Goal: Transaction & Acquisition: Purchase product/service

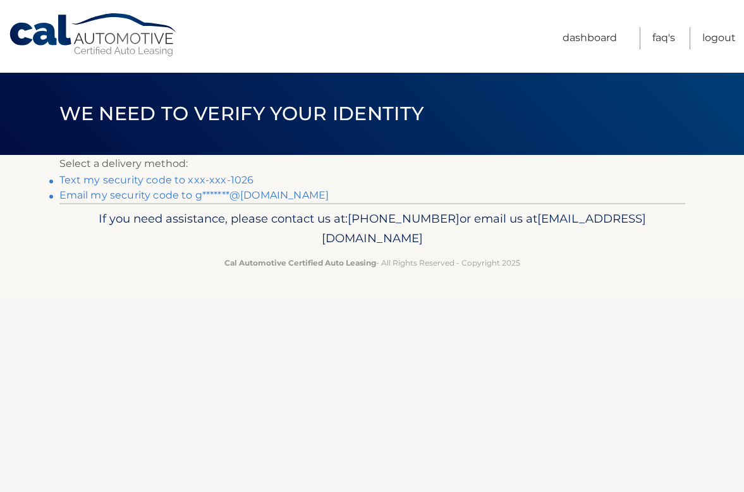
click at [222, 180] on link "Text my security code to xxx-xxx-1026" at bounding box center [156, 180] width 195 height 12
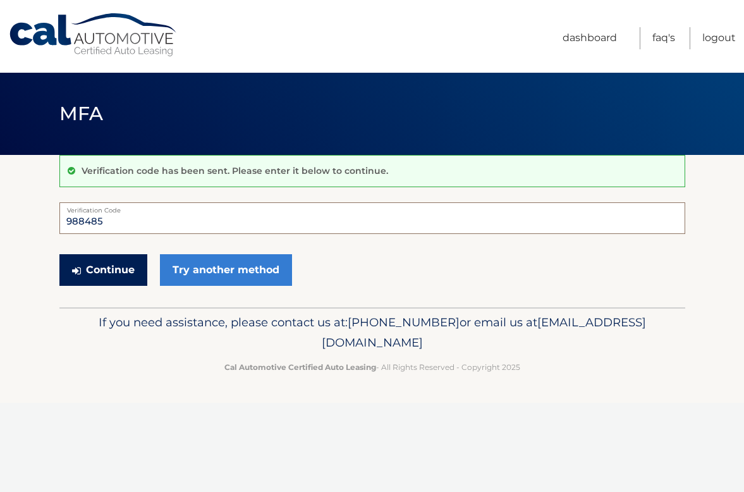
type input "988485"
click at [96, 270] on button "Continue" at bounding box center [103, 270] width 88 height 32
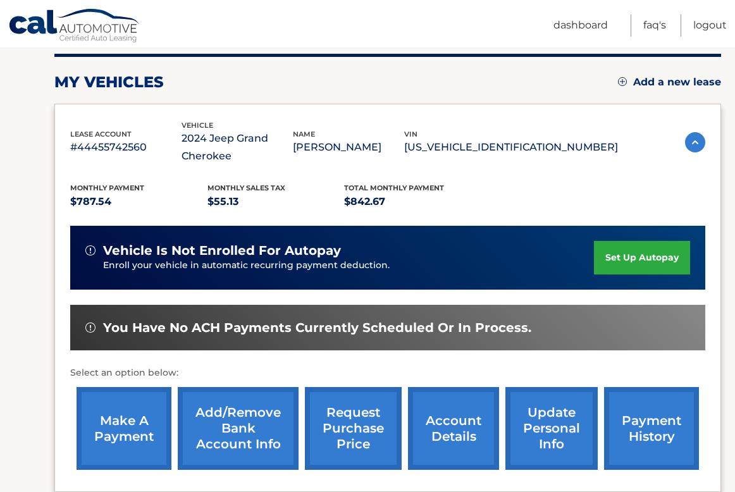
scroll to position [163, 0]
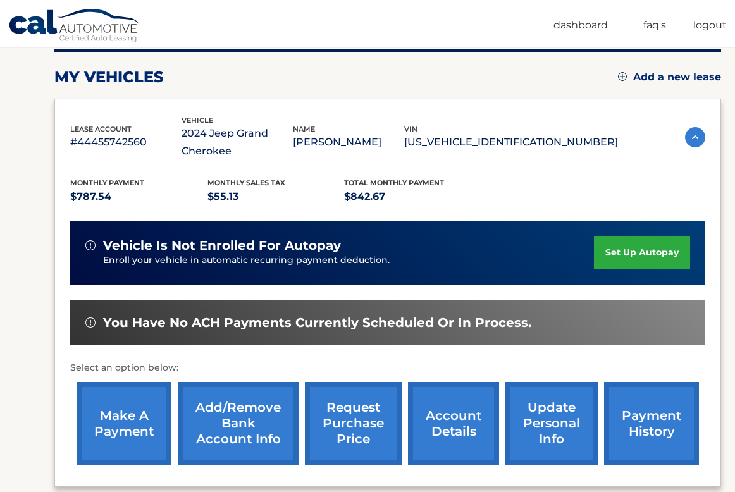
click at [130, 440] on link "make a payment" at bounding box center [124, 423] width 95 height 83
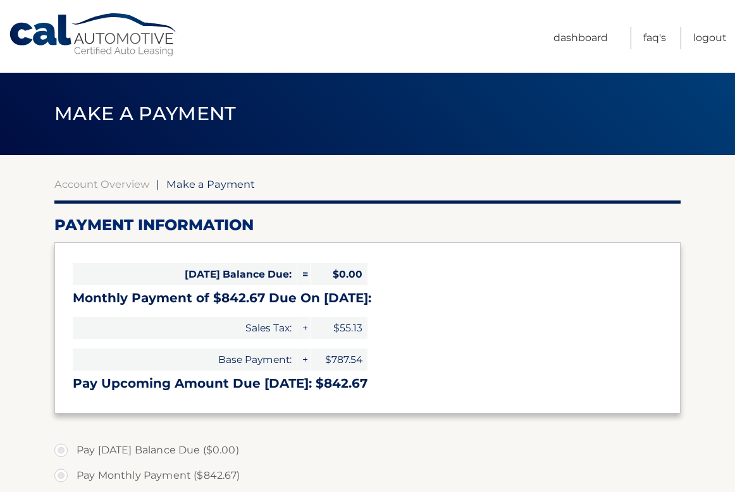
select select "MGZlNjczODktOGI1NS00NmJjLTljZjUtNTY3ODVkNzIzNDIz"
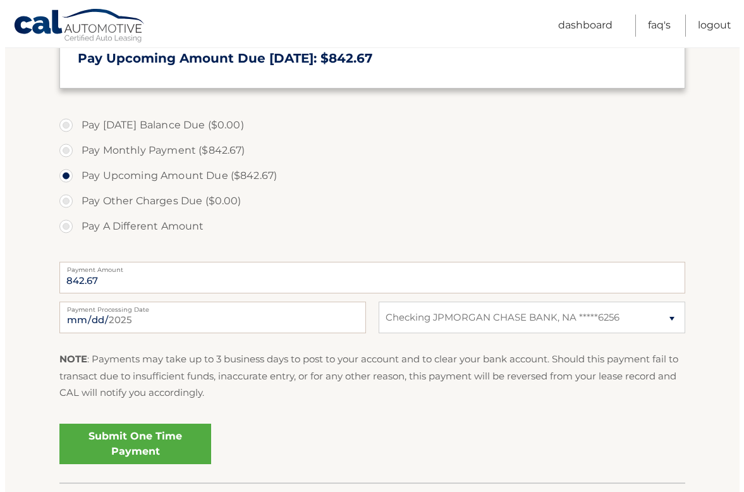
scroll to position [326, 0]
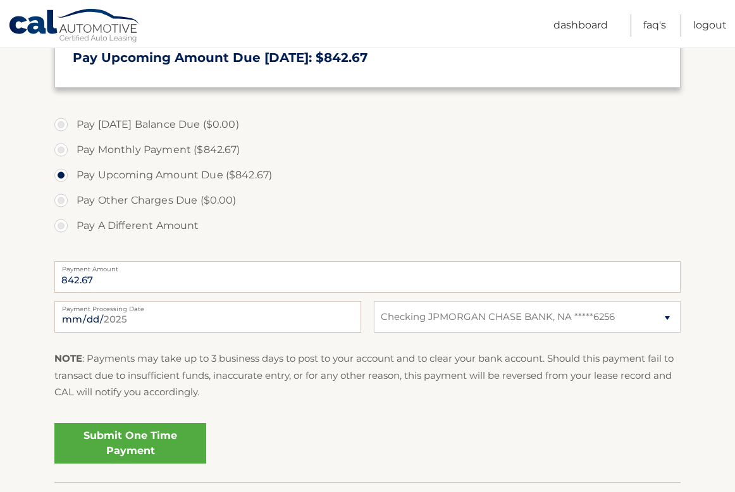
click at [158, 442] on link "Submit One Time Payment" at bounding box center [130, 443] width 152 height 40
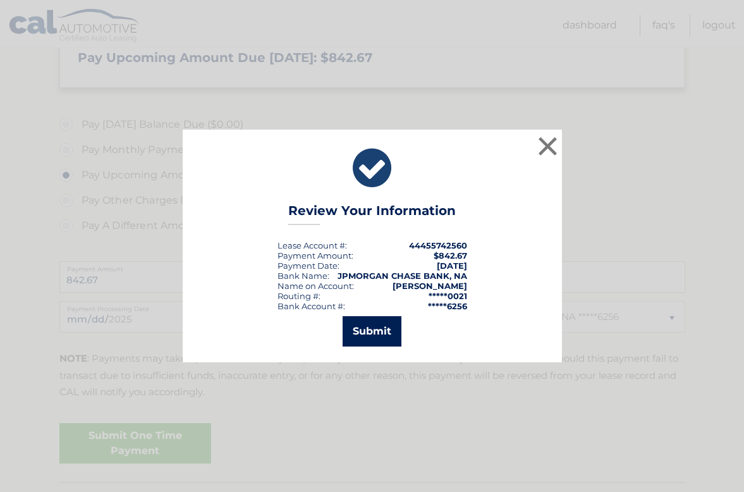
click at [379, 328] on button "Submit" at bounding box center [372, 331] width 59 height 30
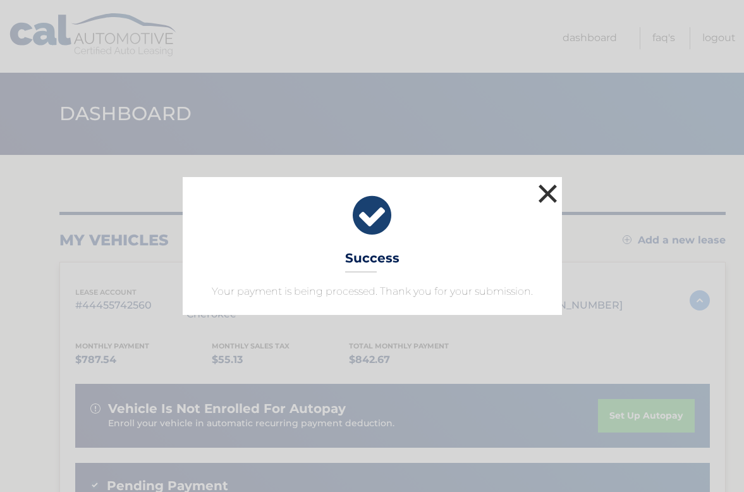
click at [548, 193] on button "×" at bounding box center [548, 193] width 25 height 25
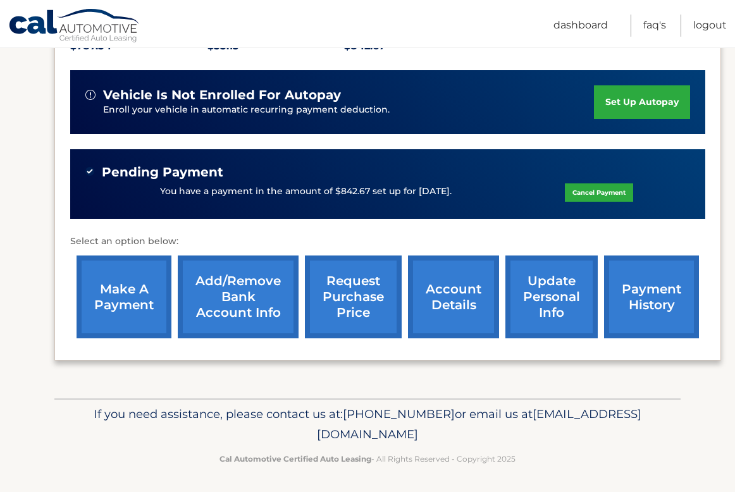
scroll to position [312, 0]
